Goal: Transaction & Acquisition: Book appointment/travel/reservation

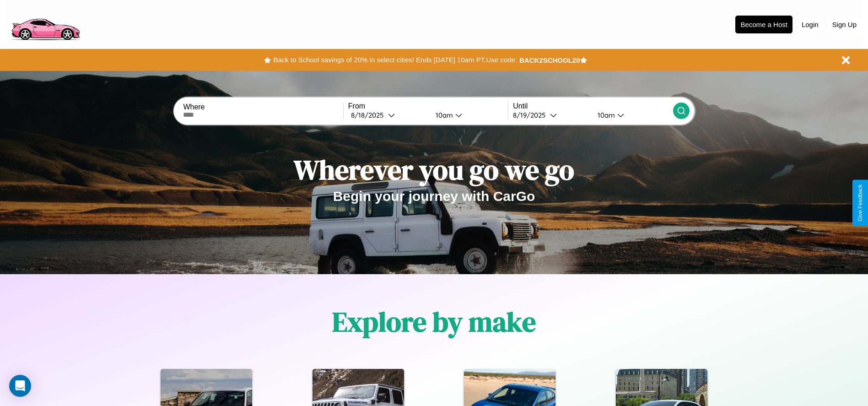
scroll to position [190, 0]
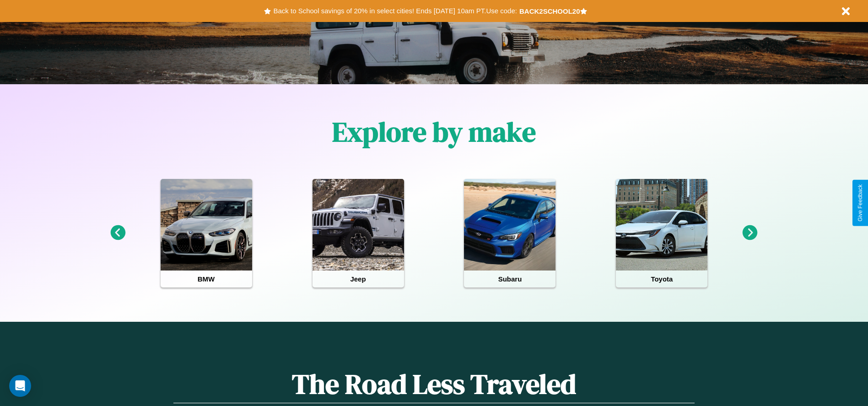
click at [750, 233] on icon at bounding box center [749, 232] width 15 height 15
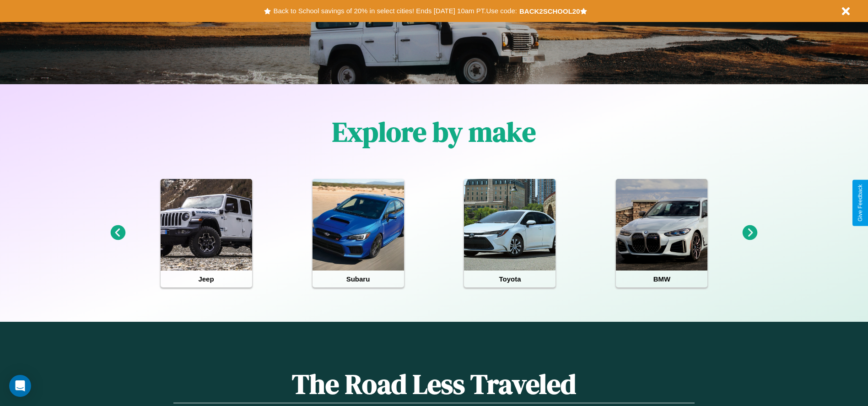
click at [750, 233] on icon at bounding box center [749, 232] width 15 height 15
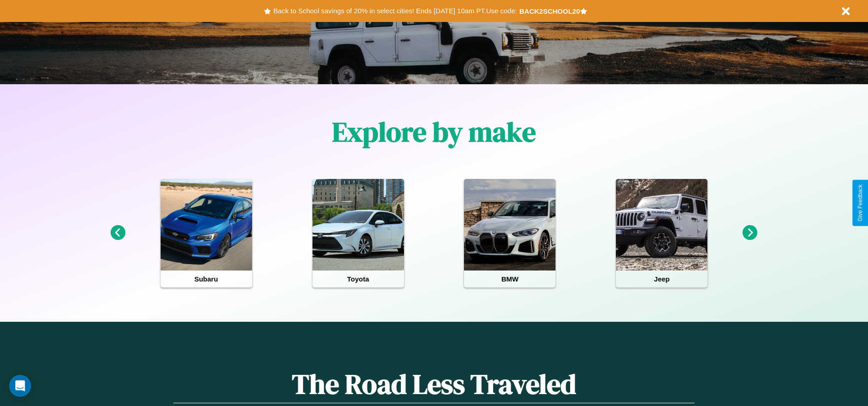
click at [118, 233] on icon at bounding box center [117, 232] width 15 height 15
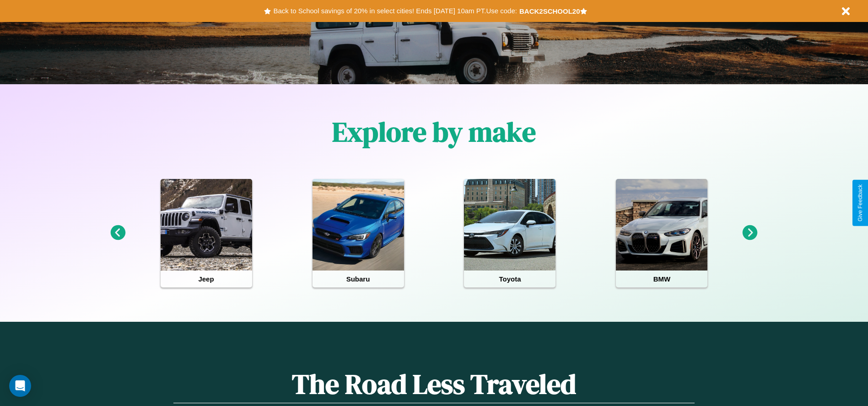
click at [750, 233] on icon at bounding box center [749, 232] width 15 height 15
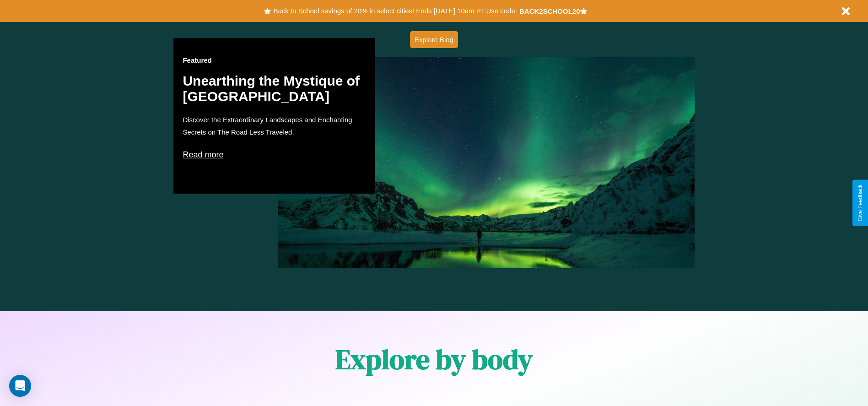
scroll to position [1312, 0]
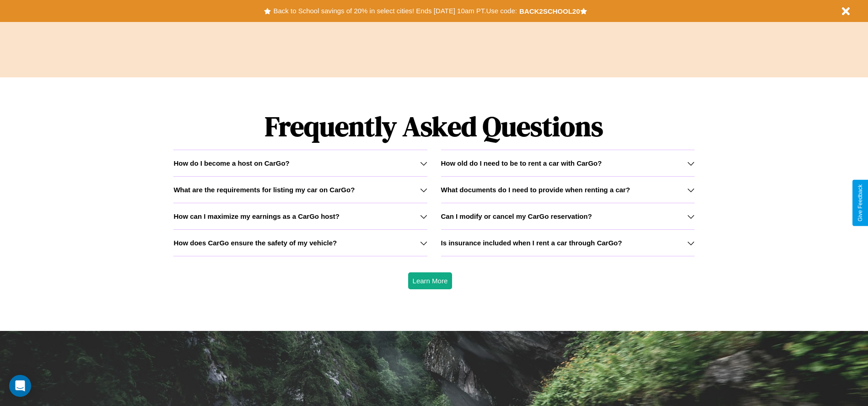
click at [690, 163] on icon at bounding box center [690, 163] width 7 height 7
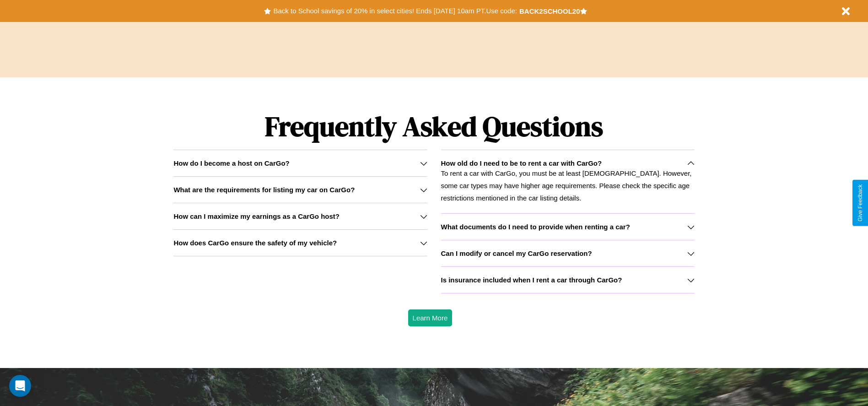
click at [690, 226] on icon at bounding box center [690, 226] width 7 height 7
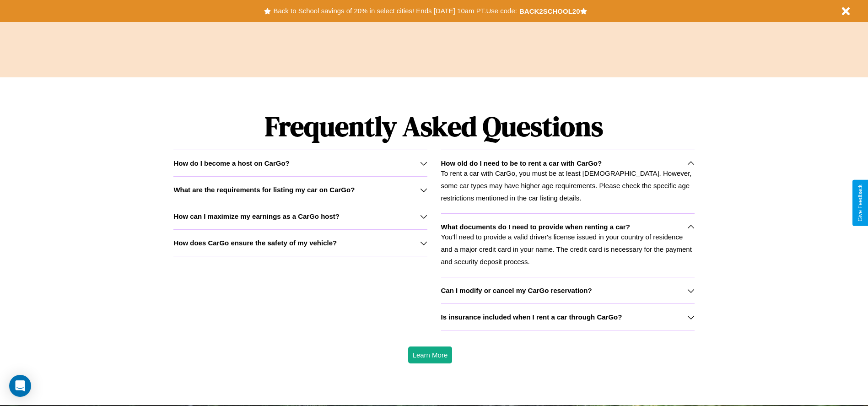
click at [567, 317] on h3 "Is insurance included when I rent a car through CarGo?" at bounding box center [531, 317] width 181 height 8
click at [690, 317] on icon at bounding box center [690, 316] width 7 height 7
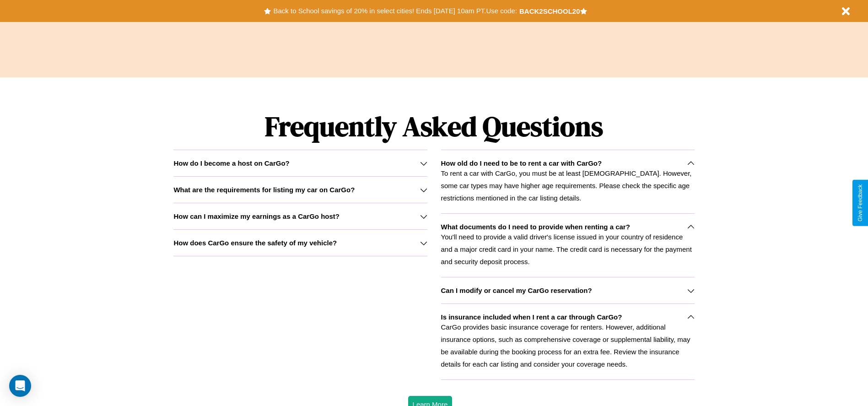
click at [567, 290] on h3 "Can I modify or cancel my CarGo reservation?" at bounding box center [516, 290] width 151 height 8
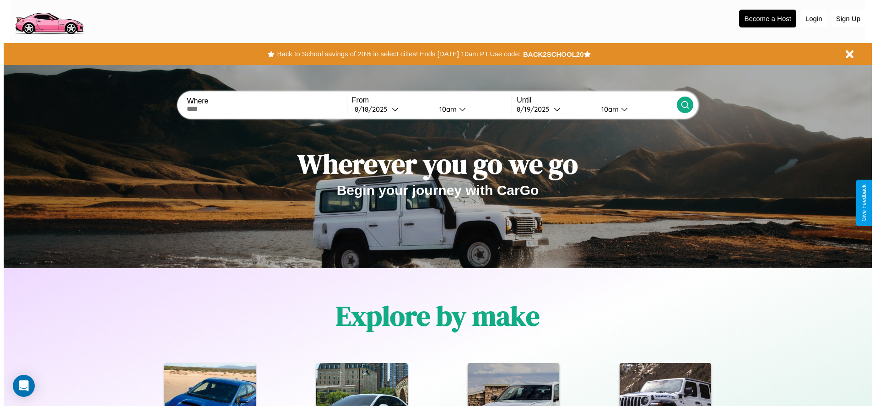
scroll to position [0, 0]
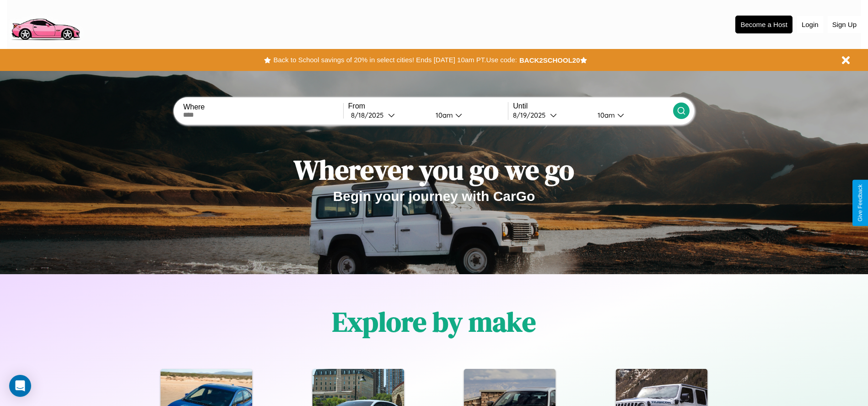
click at [263, 115] on input "text" at bounding box center [263, 114] width 160 height 7
type input "*******"
click at [388, 115] on div "[DATE]" at bounding box center [369, 115] width 37 height 9
select select "*"
select select "****"
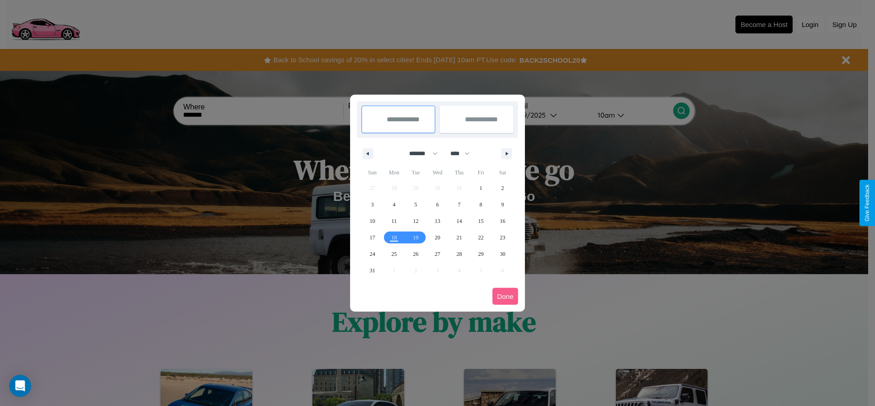
click at [419, 153] on select "******* ******** ***** ***** *** **** **** ****** ********* ******* ******** **…" at bounding box center [421, 153] width 39 height 15
select select "*"
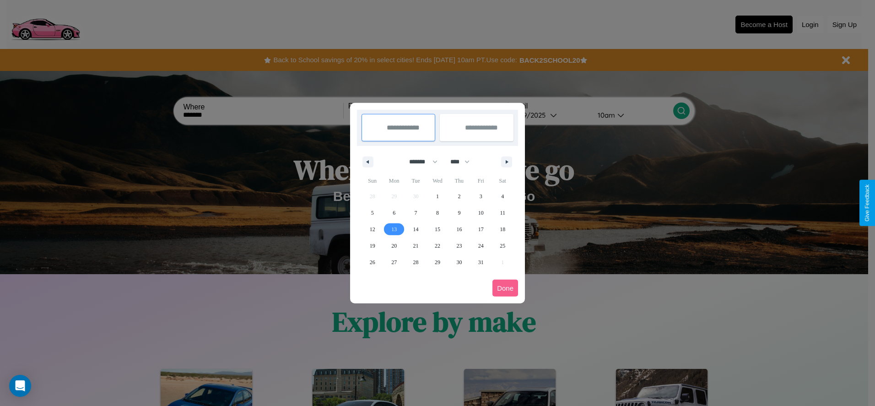
click at [394, 229] on span "13" at bounding box center [393, 229] width 5 height 16
type input "**********"
click at [480, 229] on span "17" at bounding box center [480, 229] width 5 height 16
type input "**********"
click at [505, 288] on button "Done" at bounding box center [505, 287] width 26 height 17
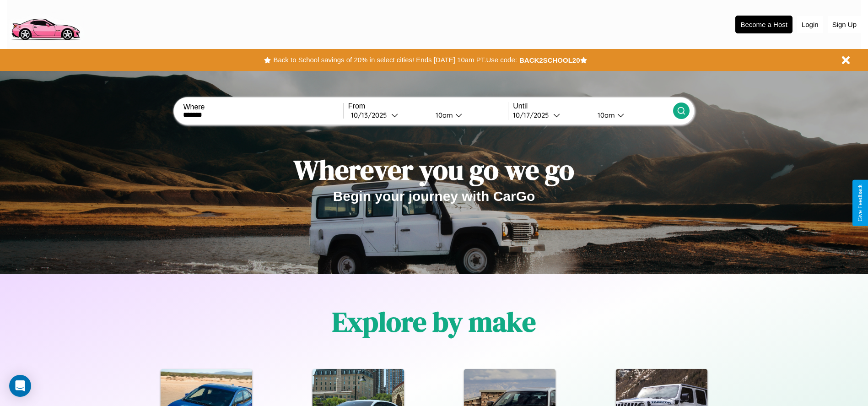
click at [442, 115] on div "10am" at bounding box center [443, 115] width 24 height 9
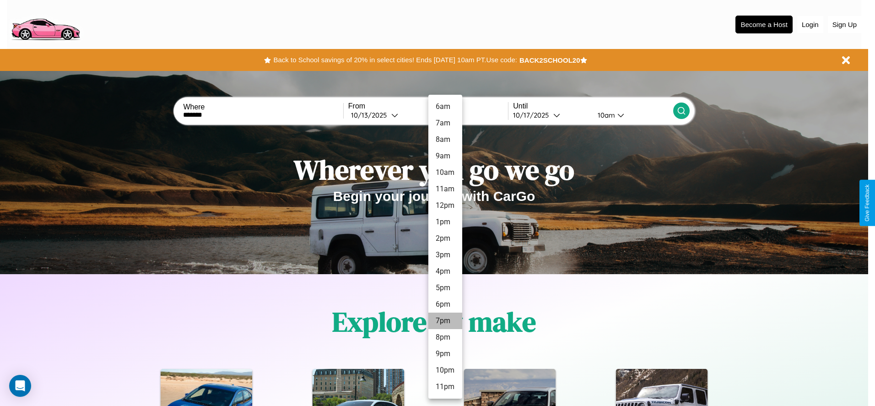
click at [445, 321] on li "7pm" at bounding box center [445, 320] width 34 height 16
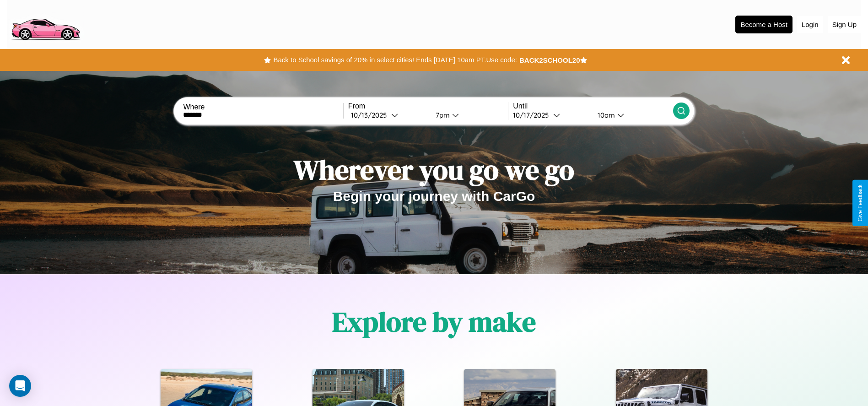
click at [681, 111] on icon at bounding box center [681, 110] width 9 height 9
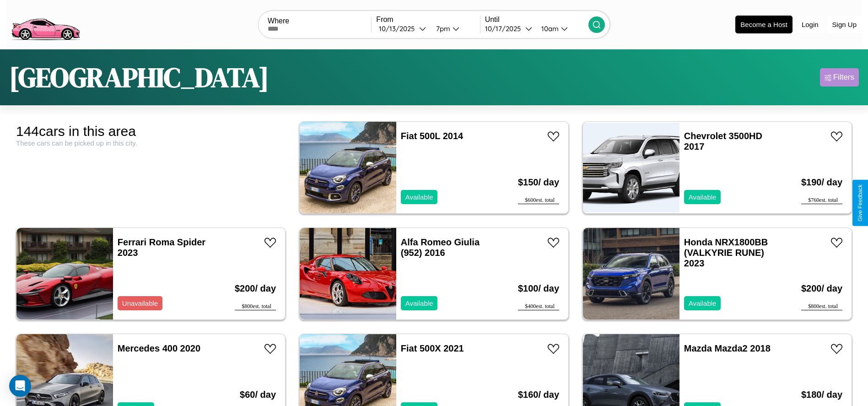
click at [839, 77] on div "Filters" at bounding box center [843, 77] width 21 height 9
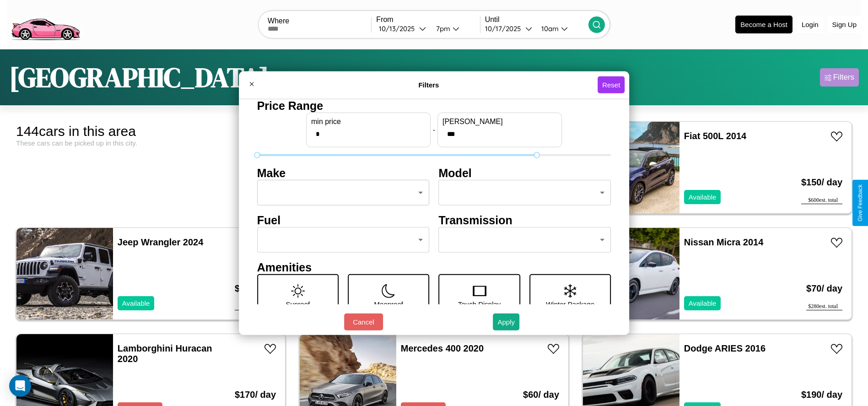
type input "***"
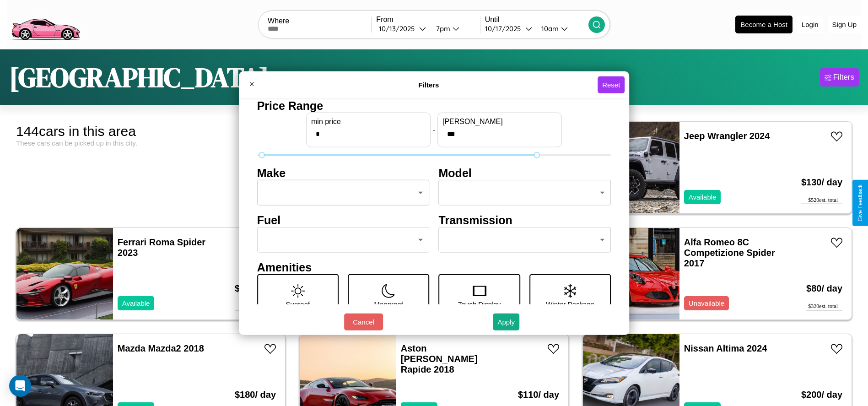
type input "*"
click at [340, 193] on body "CarGo Where From [DATE] 7pm Until [DATE] 10am Become a Host Login Sign Up Seatt…" at bounding box center [434, 231] width 868 height 462
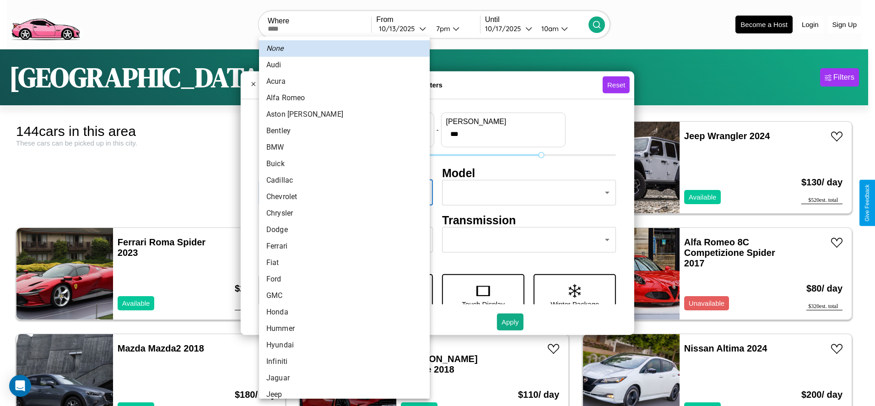
click at [341, 197] on li "Chevrolet" at bounding box center [344, 196] width 171 height 16
type input "*********"
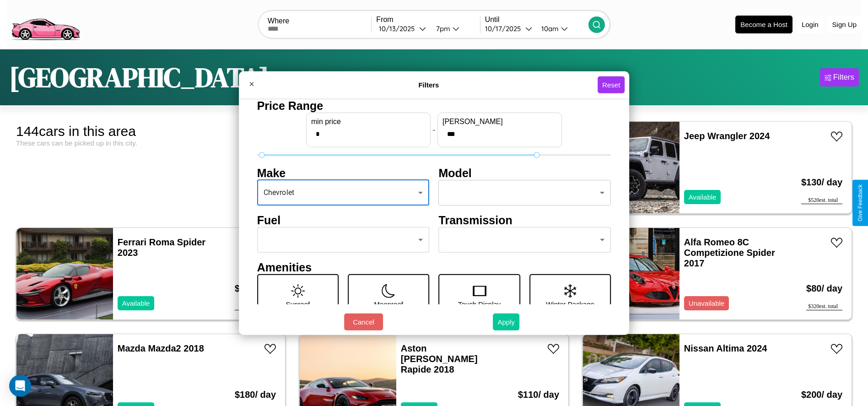
click at [506, 322] on button "Apply" at bounding box center [506, 321] width 27 height 17
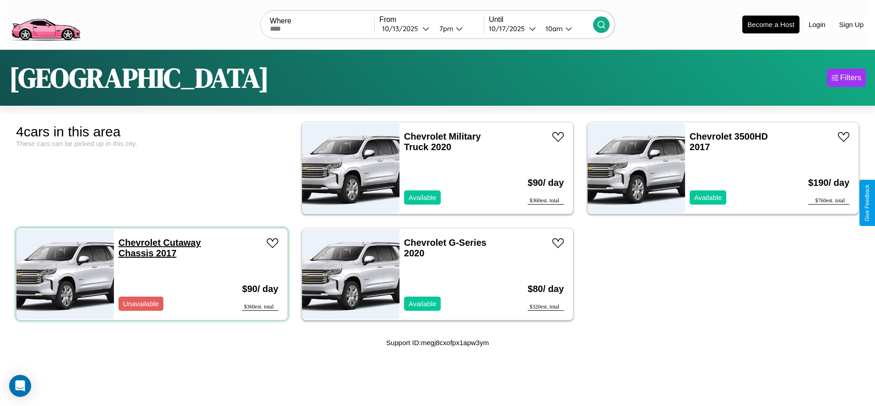
click at [138, 242] on link "Chevrolet Cutaway Chassis 2017" at bounding box center [159, 247] width 82 height 21
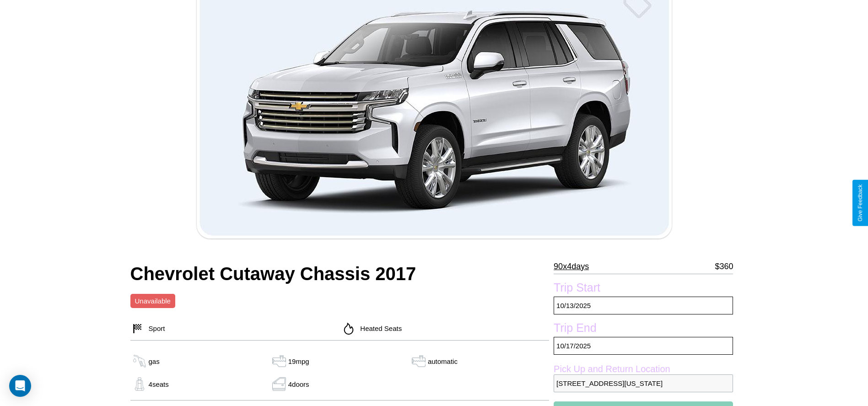
scroll to position [334, 0]
